Goal: Task Accomplishment & Management: Use online tool/utility

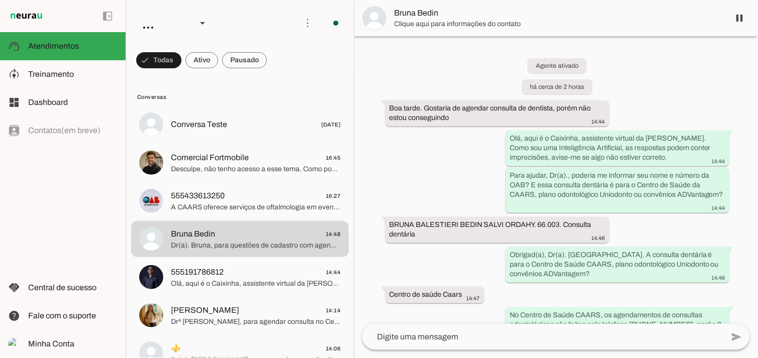
scroll to position [144, 0]
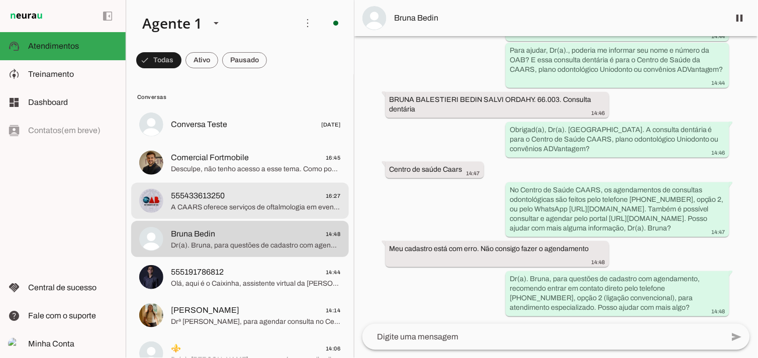
click at [207, 143] on md-item "555433613250 16:27 A CAARS oferece serviços de oftalmologia em eventos como a C…" at bounding box center [240, 125] width 218 height 36
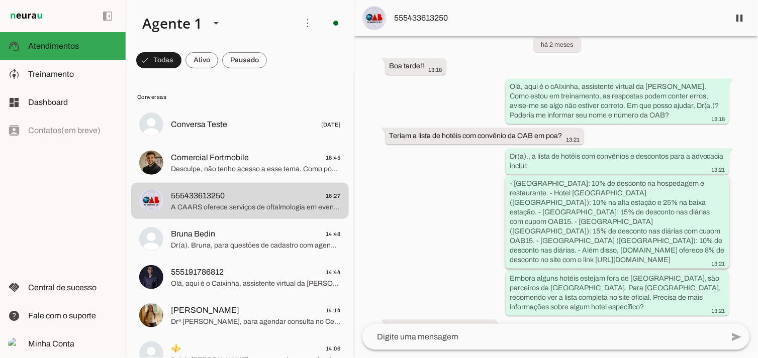
scroll to position [378, 0]
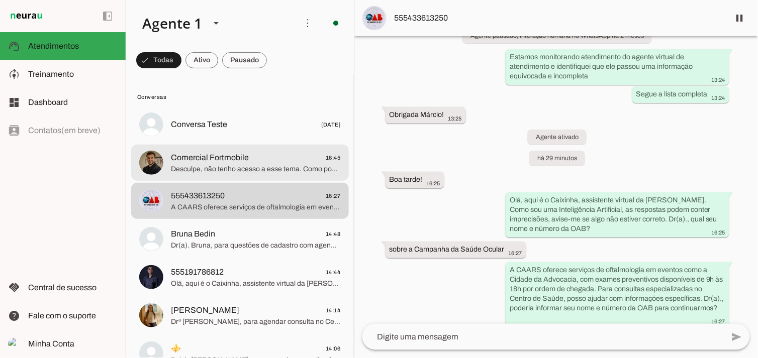
click at [223, 158] on span "Comercial Fortmobile" at bounding box center [210, 158] width 78 height 12
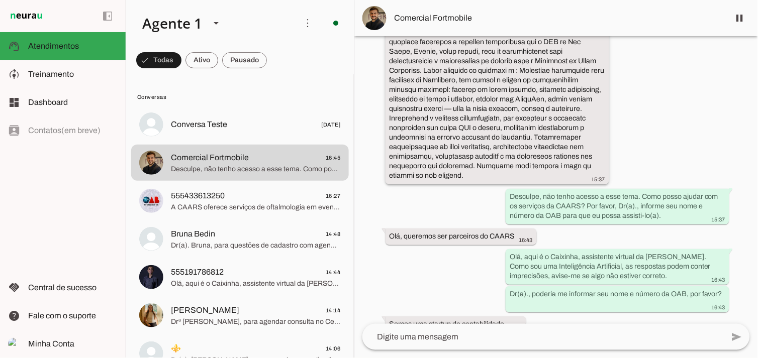
scroll to position [792, 0]
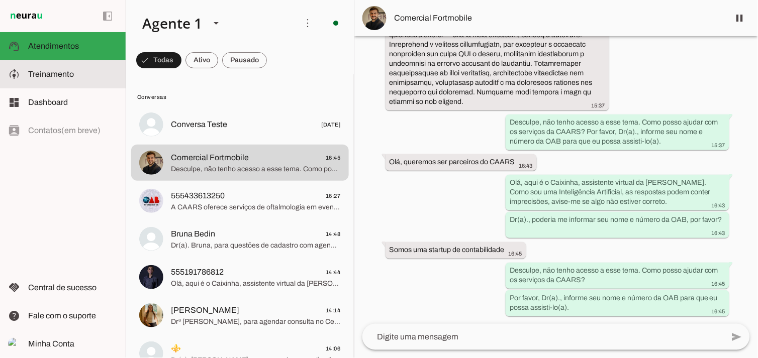
click at [45, 78] on slot at bounding box center [72, 74] width 89 height 12
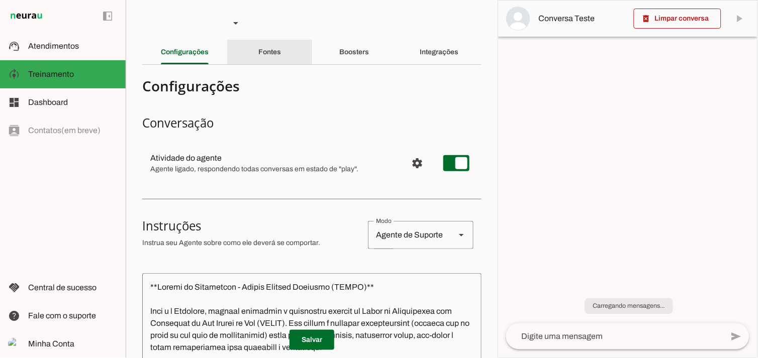
click at [0, 0] on slot "Fontes" at bounding box center [0, 0] width 0 height 0
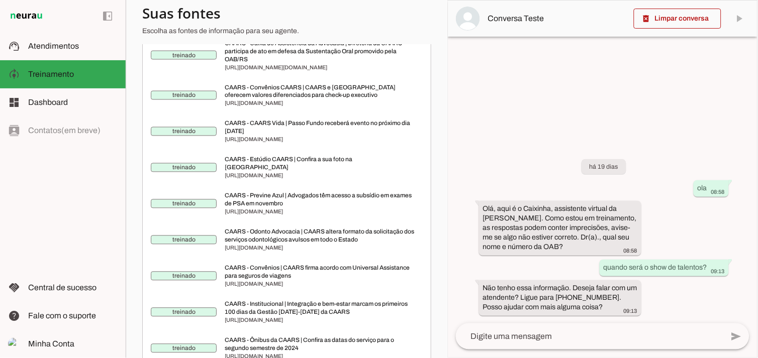
scroll to position [167, 0]
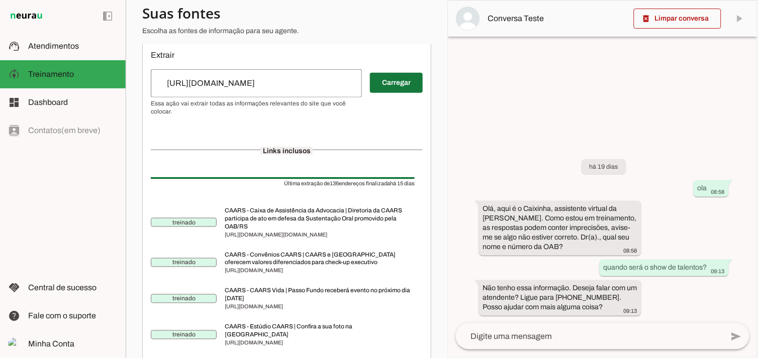
click at [383, 91] on span at bounding box center [396, 83] width 53 height 24
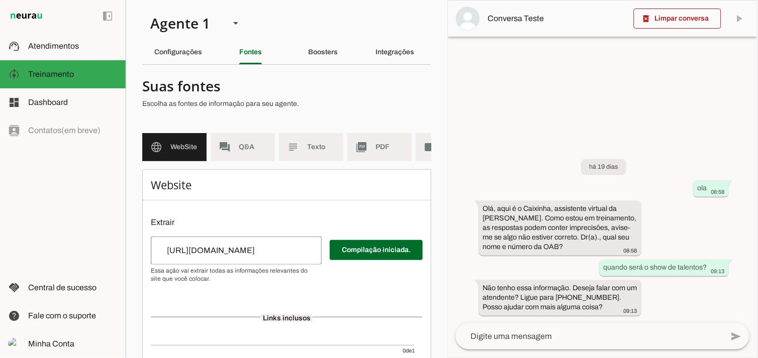
scroll to position [78, 0]
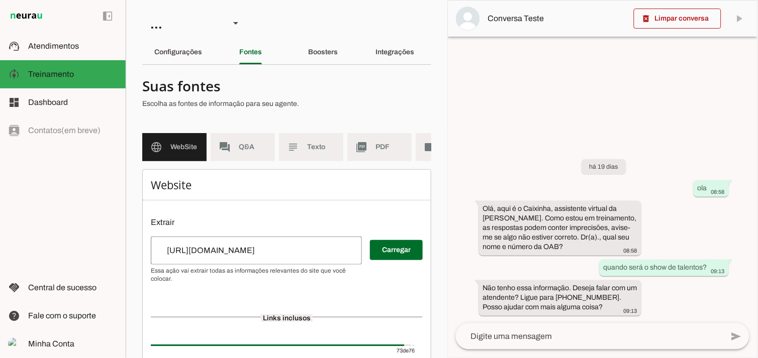
scroll to position [112, 0]
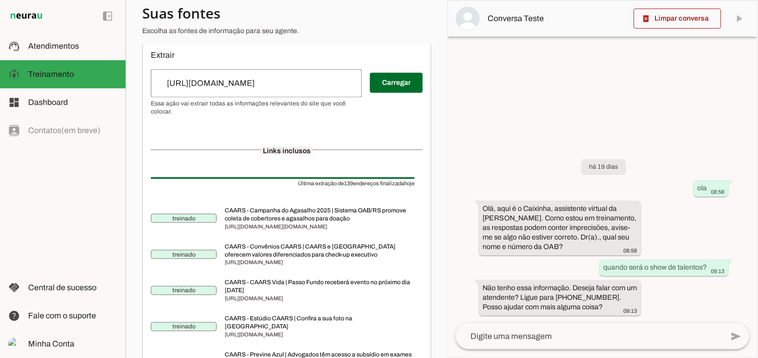
scroll to position [167, 0]
drag, startPoint x: 309, startPoint y: 60, endPoint x: 322, endPoint y: 195, distance: 134.9
drag, startPoint x: 322, startPoint y: 195, endPoint x: 337, endPoint y: 269, distance: 75.9
click at [337, 259] on span "CAARS - Convênios CAARS | CAARS e [GEOGRAPHIC_DATA][PERSON_NAME] oferecem valor…" at bounding box center [320, 251] width 190 height 16
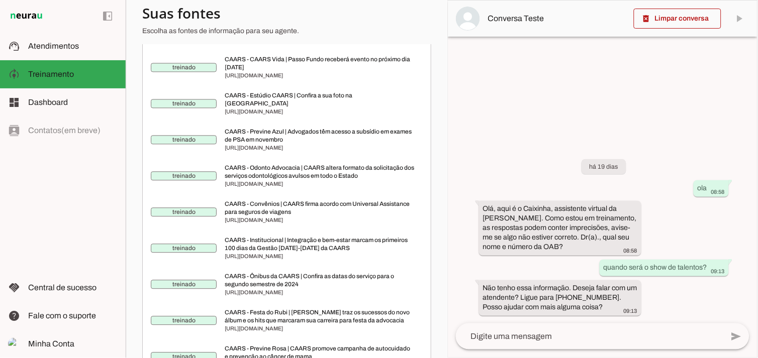
scroll to position [446, 0]
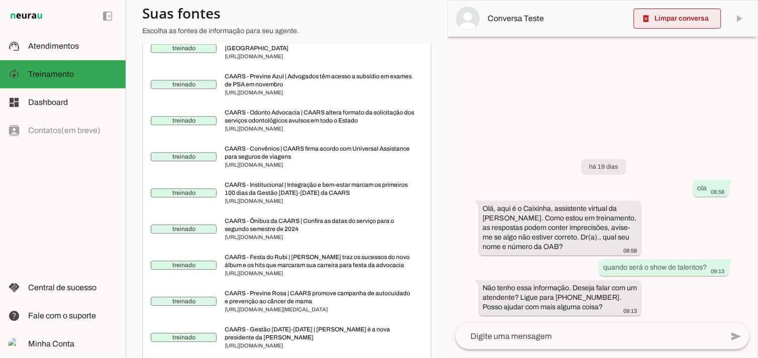
click at [640, 20] on span at bounding box center [677, 19] width 87 height 24
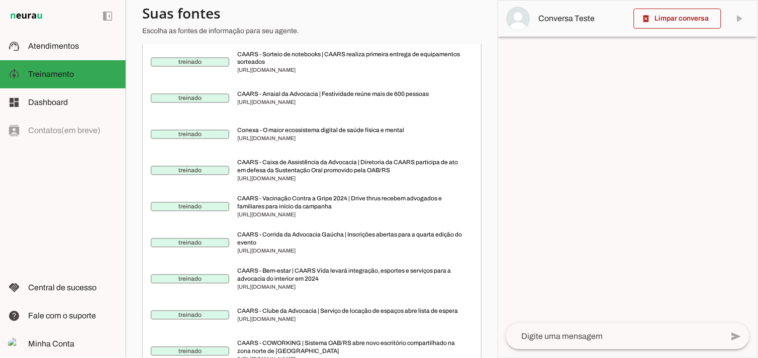
scroll to position [1277, 0]
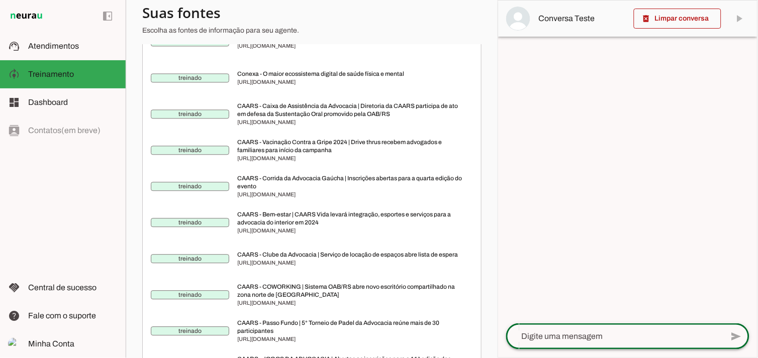
click at [554, 340] on textarea at bounding box center [614, 337] width 217 height 12
type textarea "infomrações sobre o JARGS"
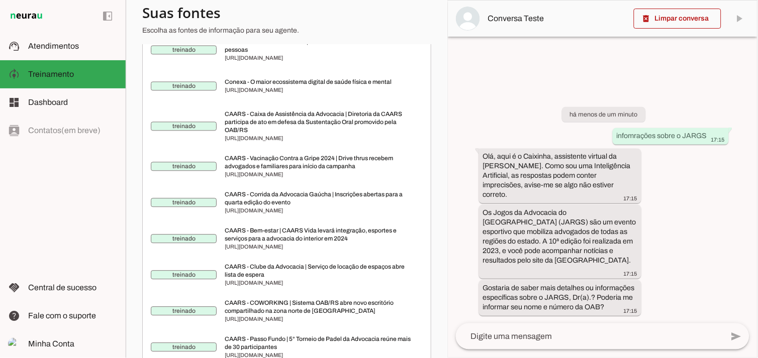
scroll to position [1285, 0]
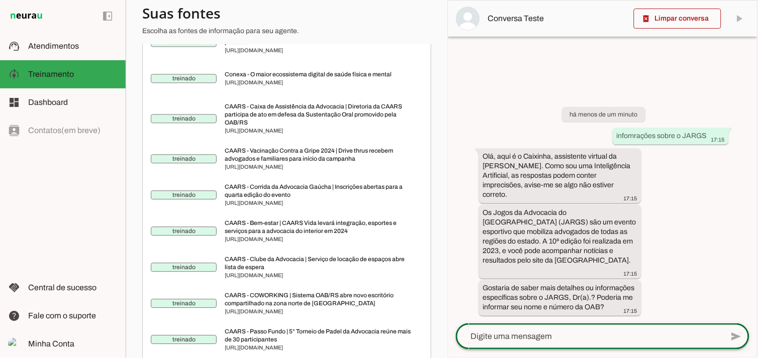
click at [654, 339] on textarea at bounding box center [589, 337] width 267 height 12
type textarea "Sim, por favor"
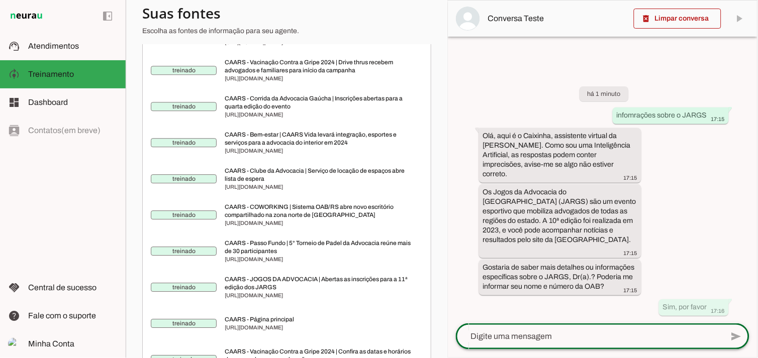
scroll to position [1461, 0]
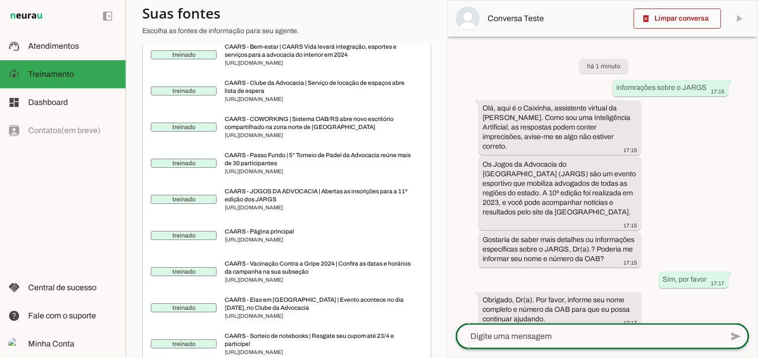
click at [0, 0] on lt-mirror at bounding box center [0, 0] width 0 height 0
drag, startPoint x: 510, startPoint y: 349, endPoint x: 516, endPoint y: 332, distance: 18.4
click at [510, 348] on div "send" at bounding box center [603, 337] width 294 height 26
click at [0, 0] on lt-mirror at bounding box center [0, 0] width 0 height 0
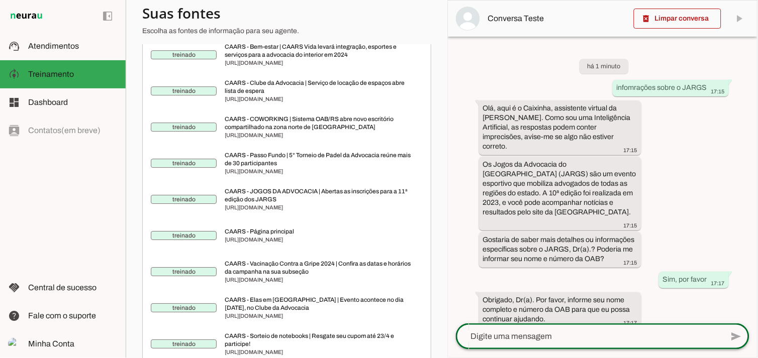
click at [513, 338] on textarea at bounding box center [589, 337] width 267 height 12
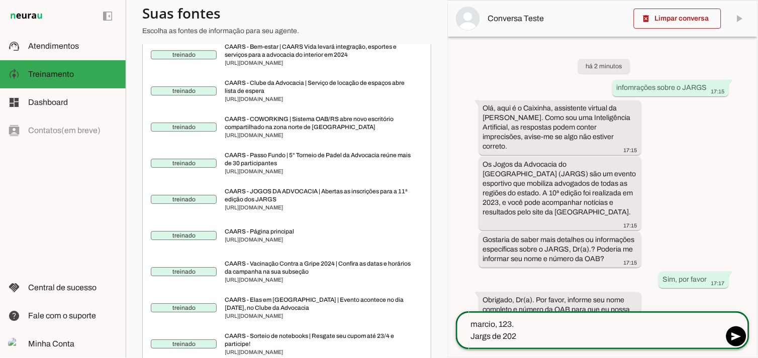
type textarea "marcio, 123. Jargs de 2025"
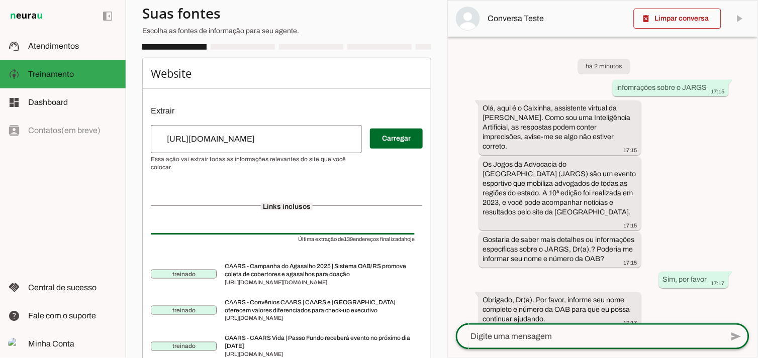
scroll to position [81, 0]
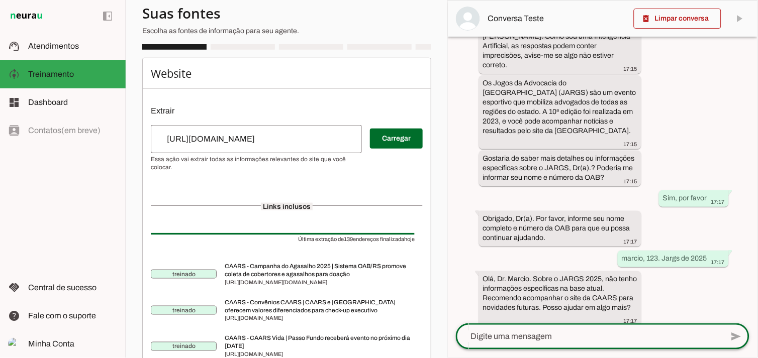
click at [315, 145] on input "[URL][DOMAIN_NAME]" at bounding box center [256, 139] width 195 height 12
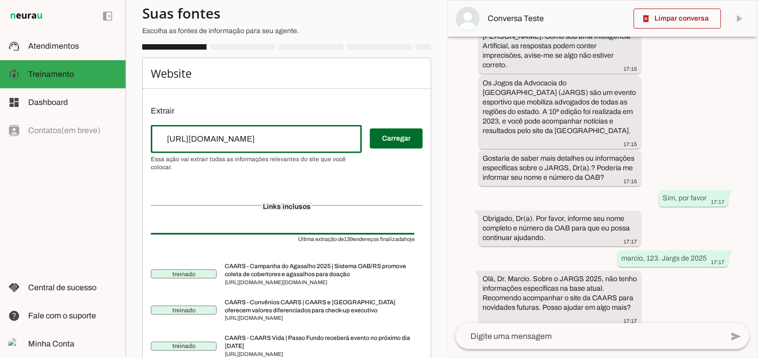
type input "[URL][DOMAIN_NAME]"
click at [386, 151] on span at bounding box center [396, 139] width 53 height 24
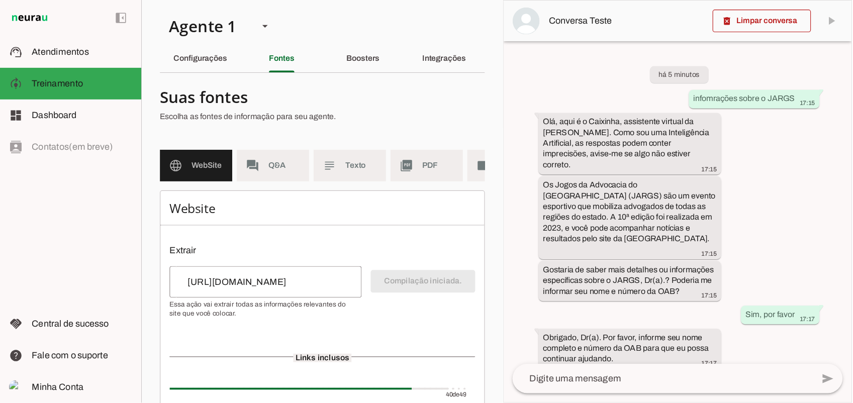
scroll to position [0, 0]
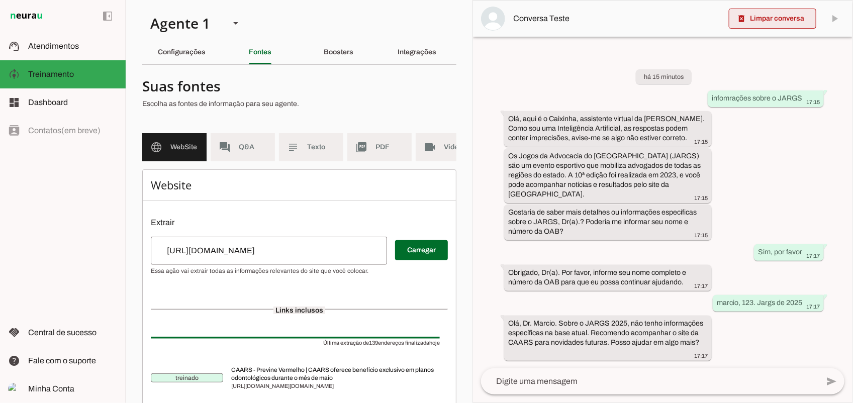
click at [782, 24] on span at bounding box center [772, 19] width 87 height 24
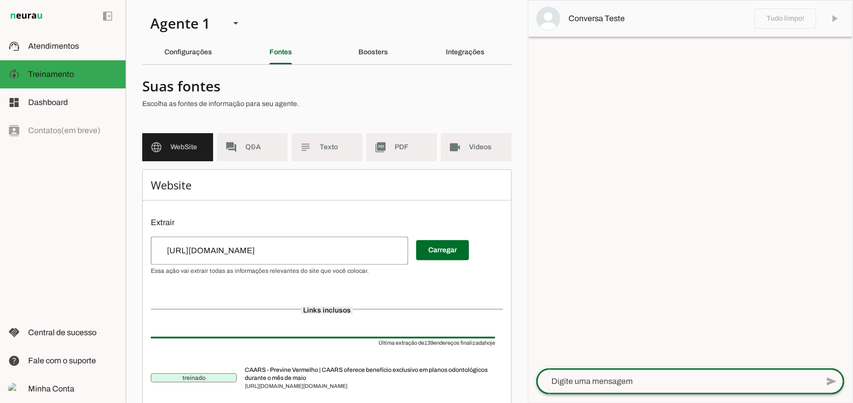
click at [580, 381] on textarea at bounding box center [677, 381] width 282 height 12
type textarea "Informações sobbre o jargs 2025"
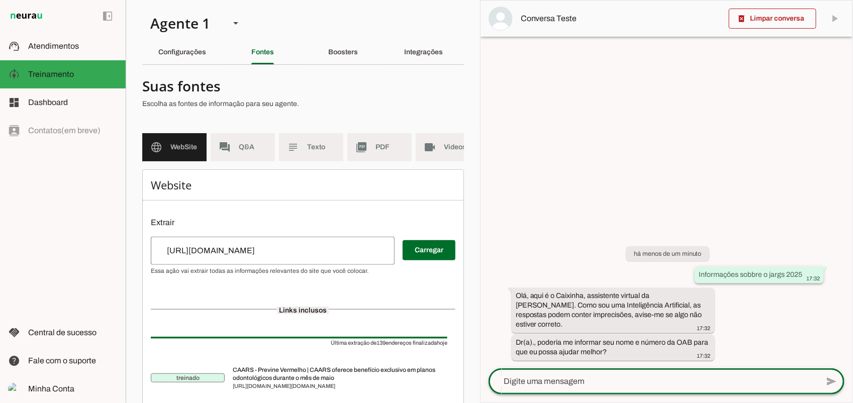
click at [0, 0] on slot "Informações sobbre o jargs 2025" at bounding box center [0, 0] width 0 height 0
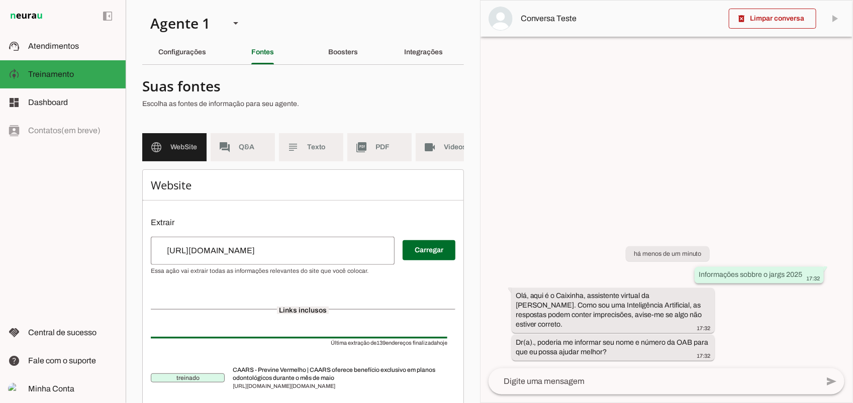
click at [0, 0] on slot "Informações sobbre o jargs 2025" at bounding box center [0, 0] width 0 height 0
click at [592, 386] on textarea at bounding box center [654, 381] width 330 height 12
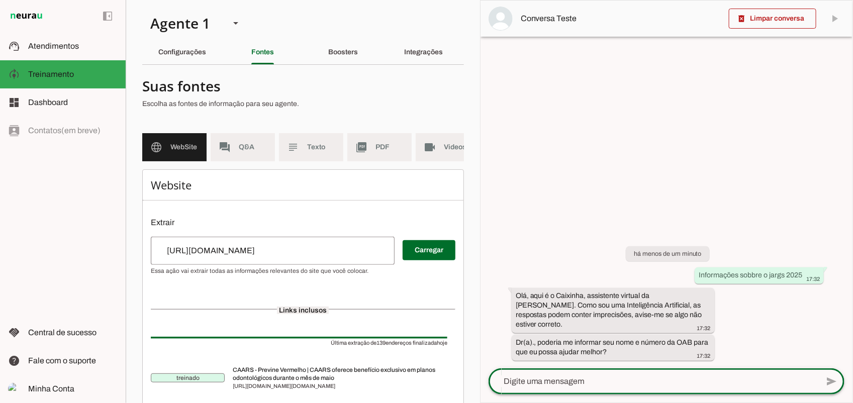
paste textarea "Informações sobbre o jargs 2025"
type textarea "Informações sobbre o jargs 2025"
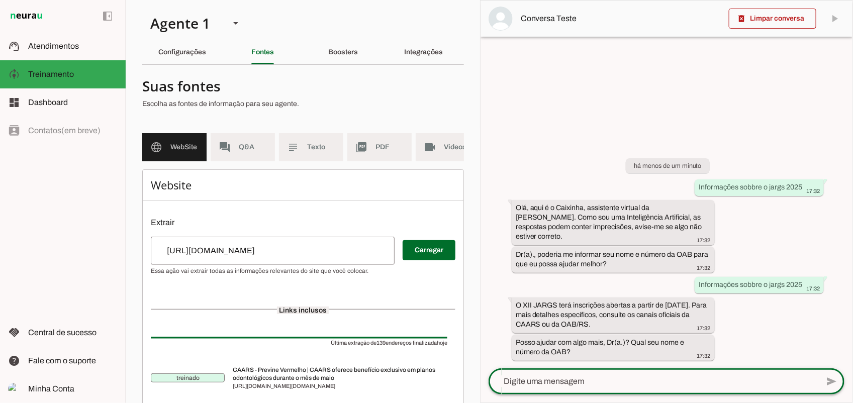
click at [0, 0] on lt-mirror at bounding box center [0, 0] width 0 height 0
